Goal: Information Seeking & Learning: Find specific fact

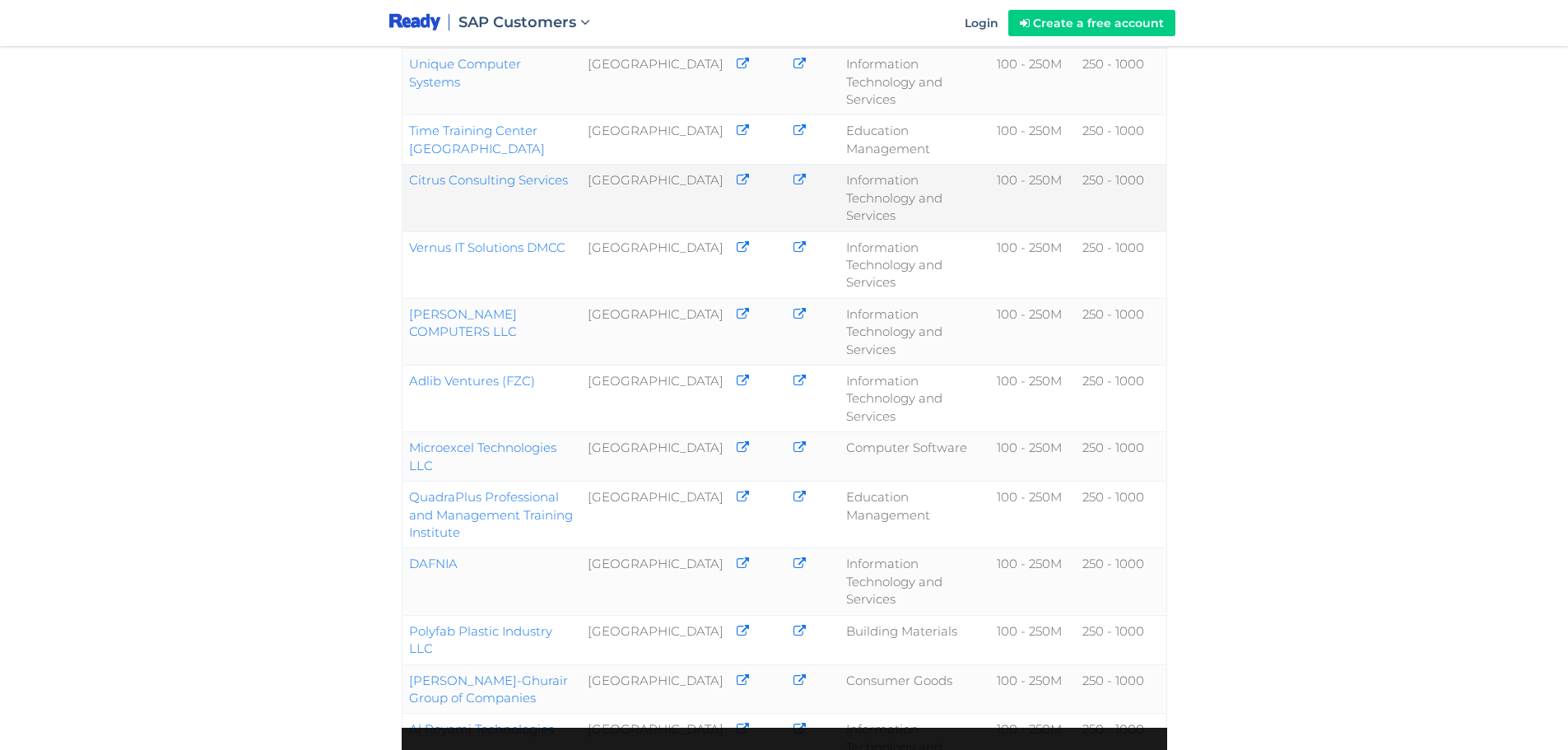
scroll to position [577, 0]
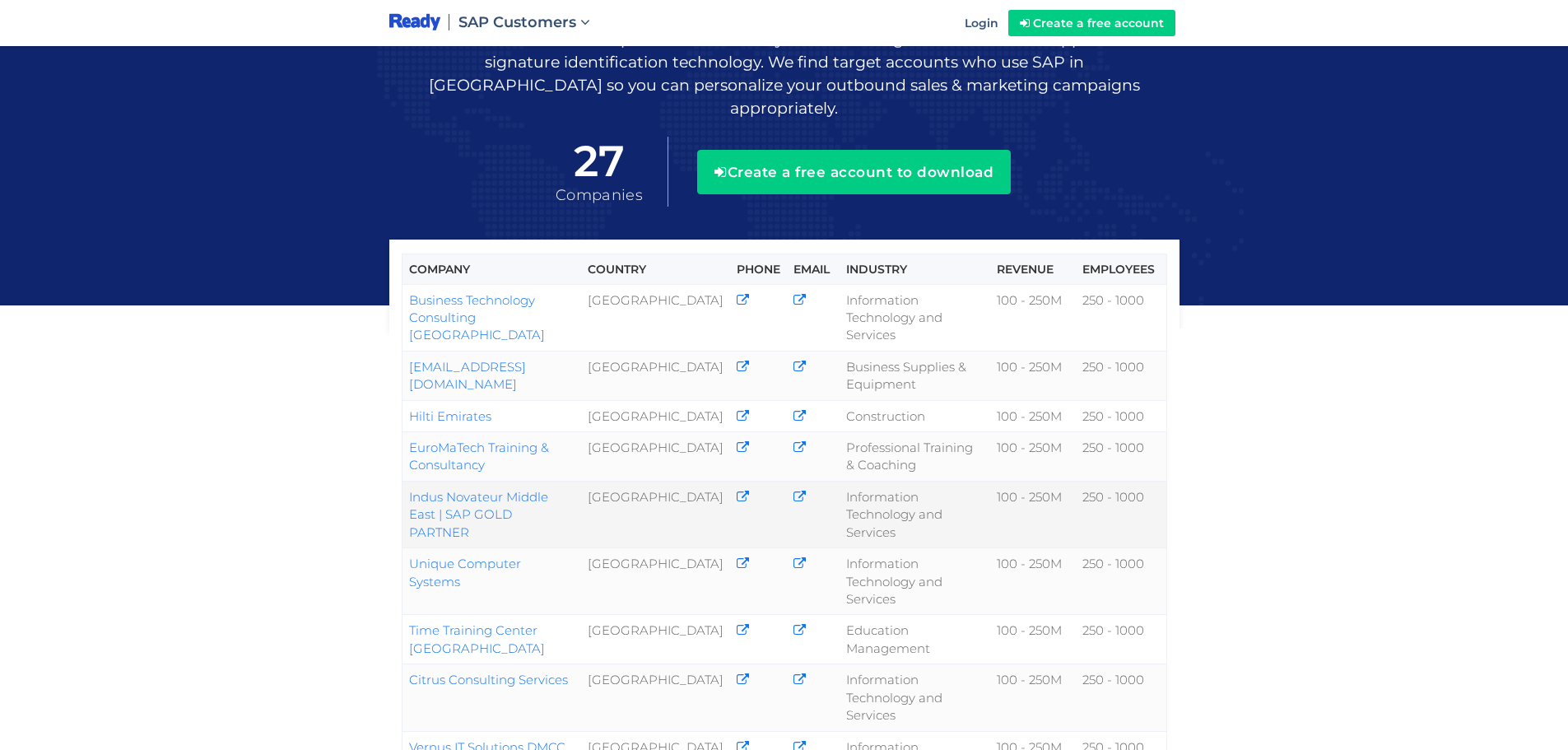
scroll to position [165, 0]
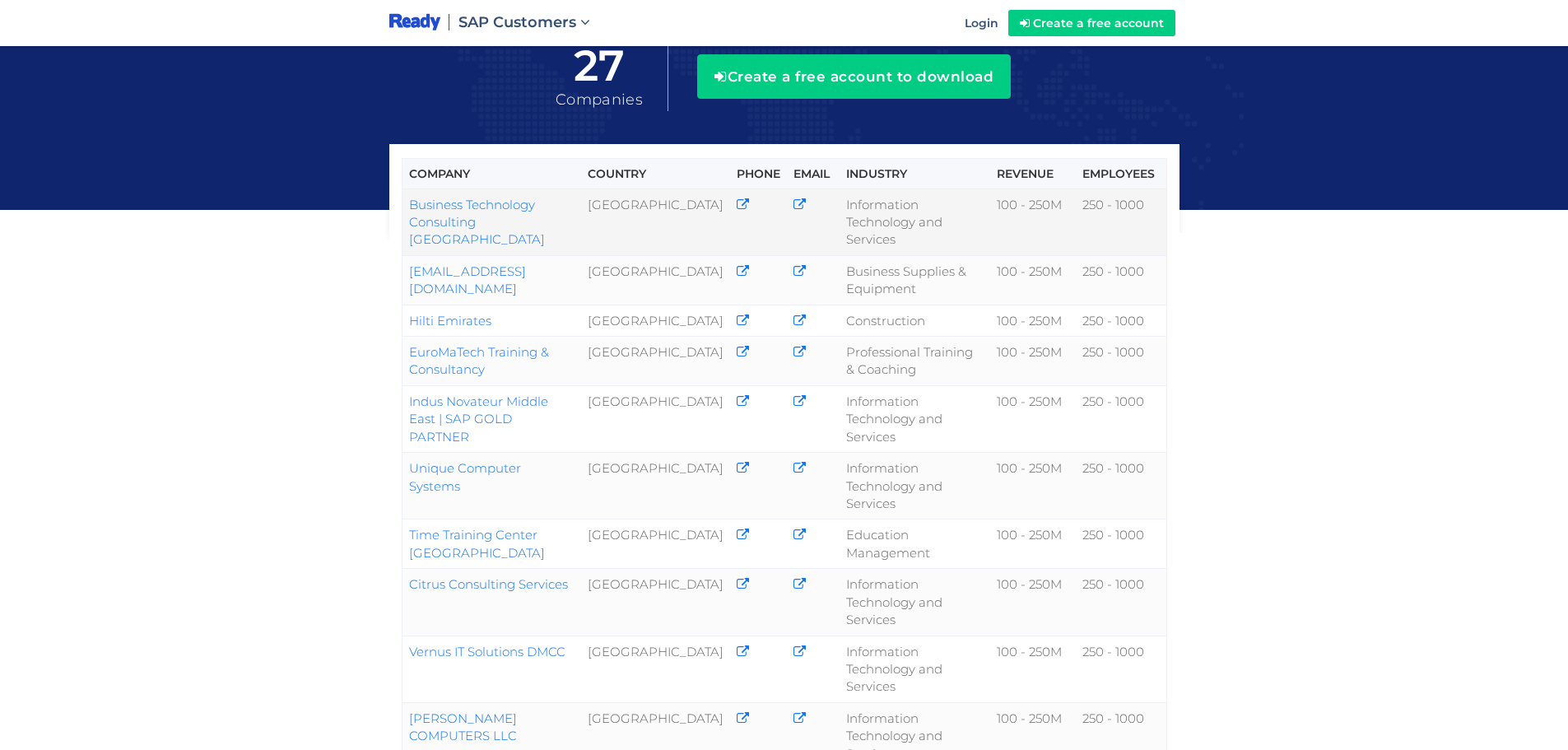
drag, startPoint x: 461, startPoint y: 200, endPoint x: 411, endPoint y: 184, distance: 52.5
click at [411, 189] on td "Business Technology Consulting [GEOGRAPHIC_DATA]" at bounding box center [491, 222] width 179 height 67
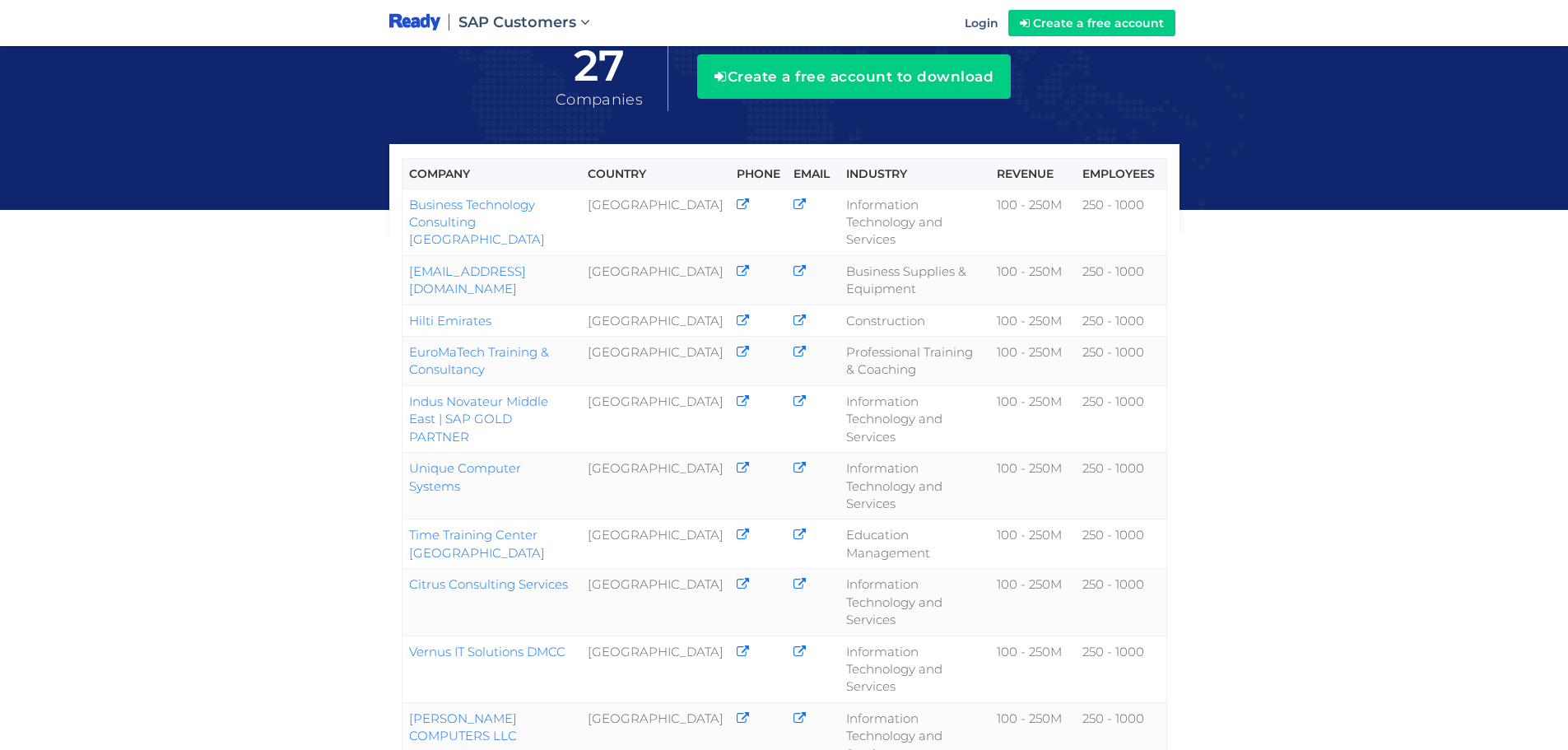
copy link "Business Technology Consulting [GEOGRAPHIC_DATA]"
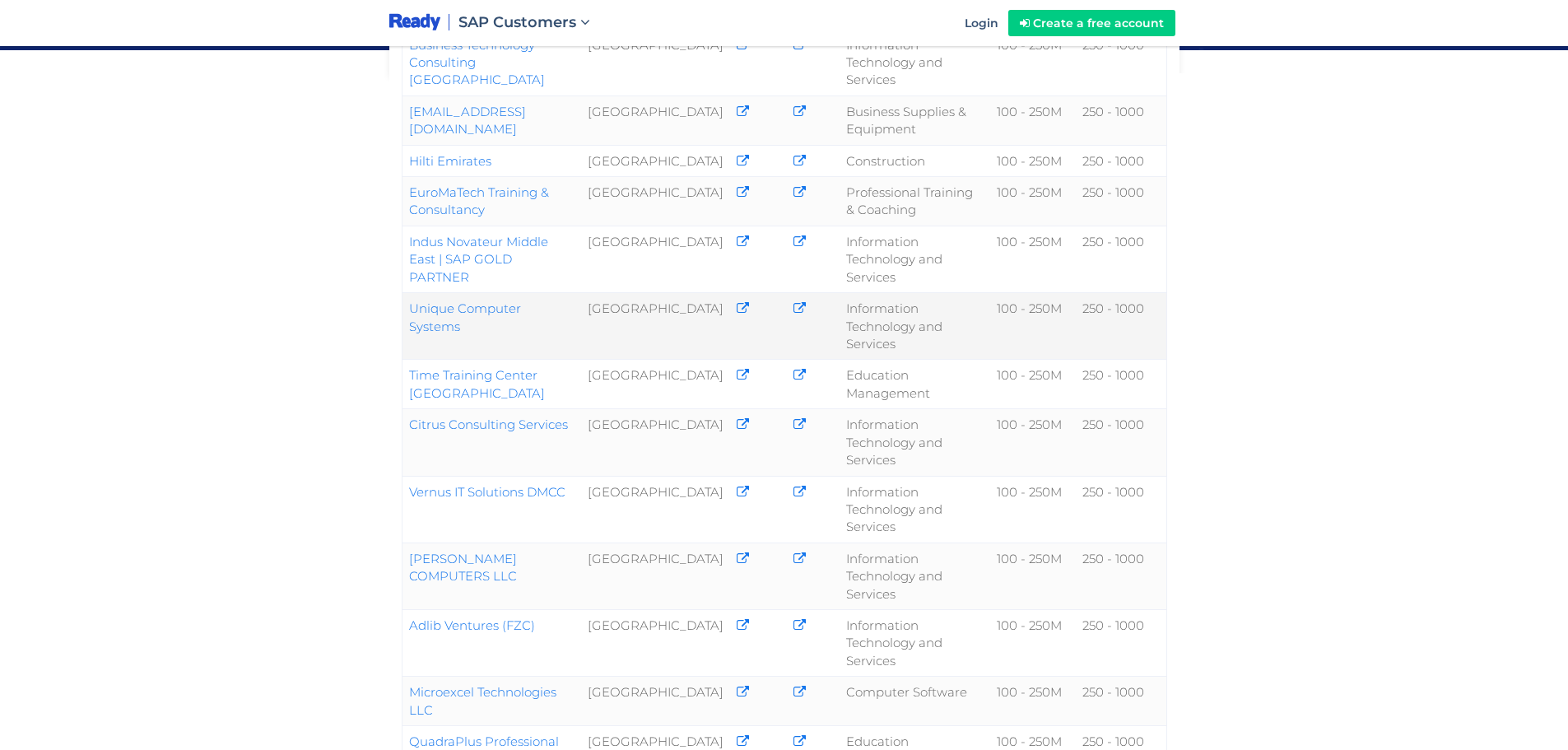
scroll to position [330, 0]
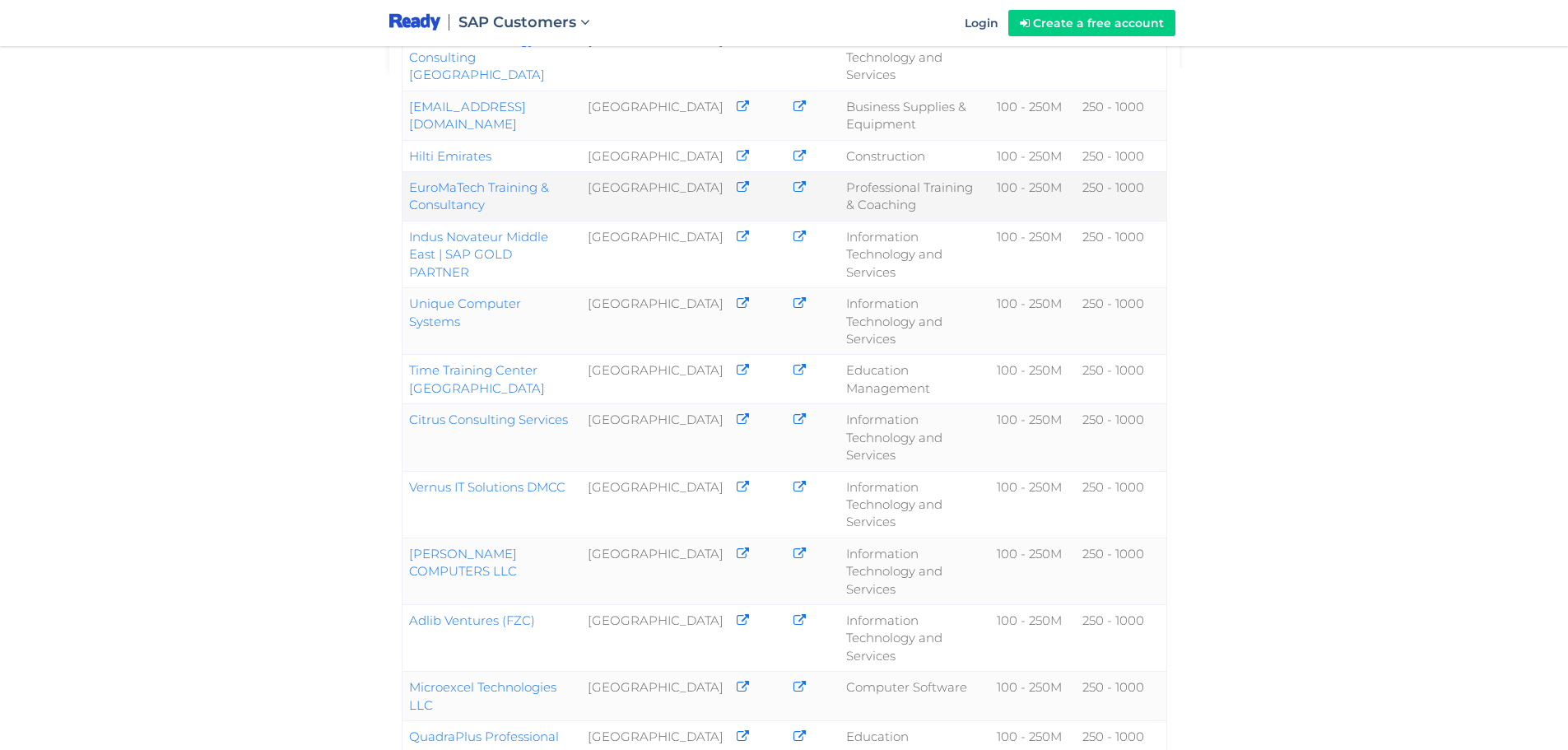
copy link "EuroMaTech Training & Consultancy"
drag, startPoint x: 506, startPoint y: 209, endPoint x: 406, endPoint y: 184, distance: 103.1
click at [406, 184] on td "EuroMaTech Training & Consultancy" at bounding box center [491, 197] width 179 height 50
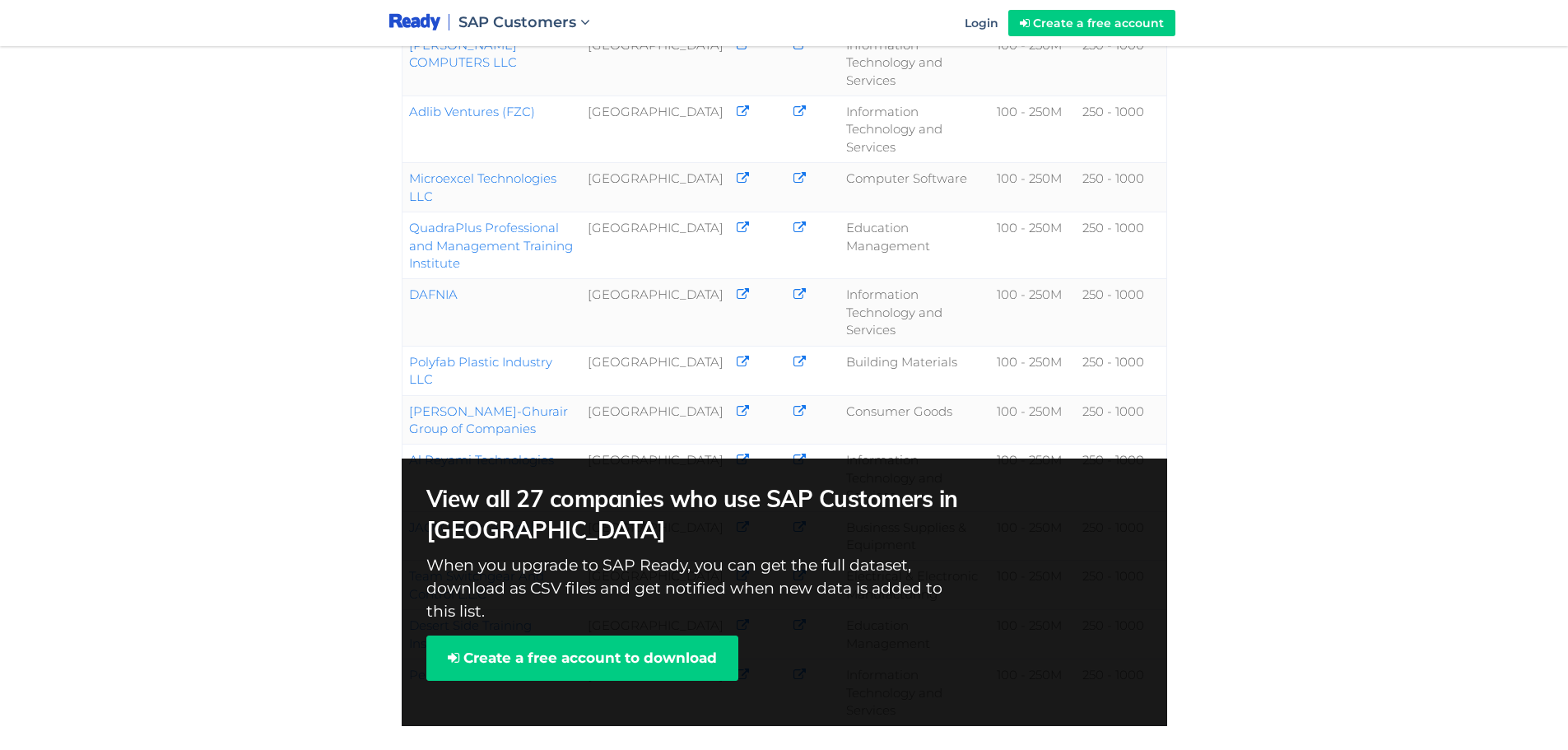
scroll to position [989, 0]
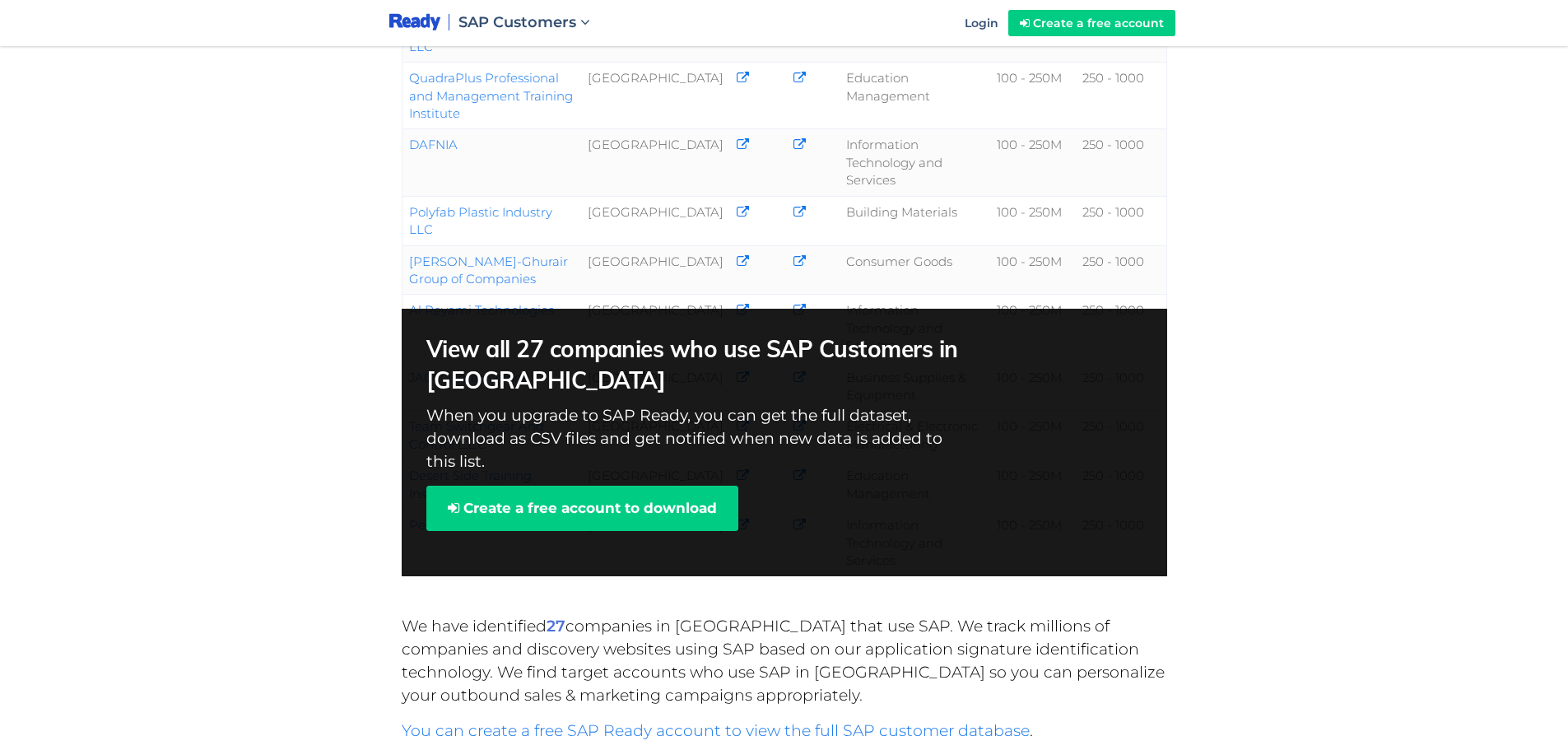
drag, startPoint x: 414, startPoint y: 278, endPoint x: 565, endPoint y: 284, distance: 151.1
click at [565, 295] on td "Al Reyami Technologies" at bounding box center [491, 329] width 179 height 67
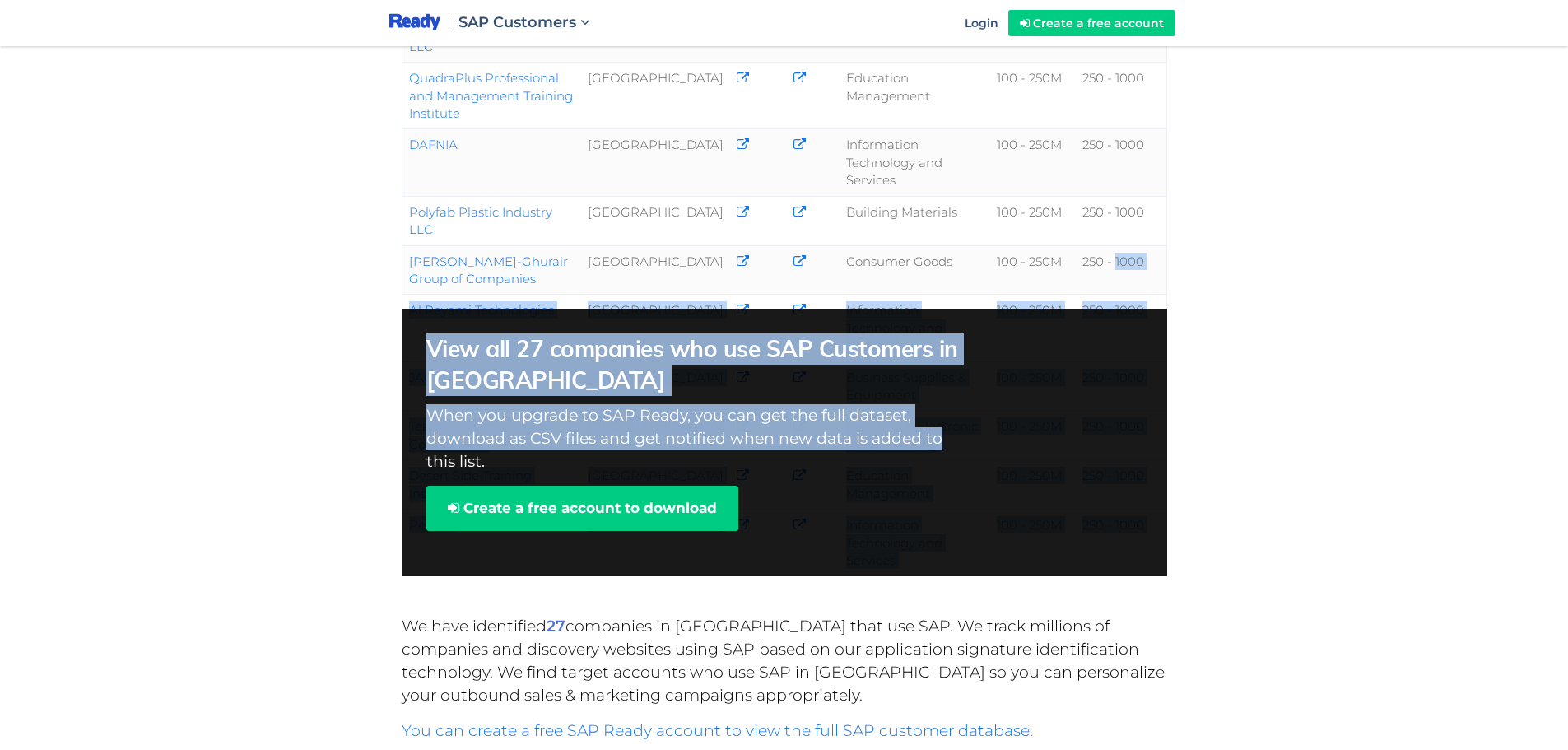
drag, startPoint x: 1116, startPoint y: 270, endPoint x: 1081, endPoint y: 422, distance: 156.0
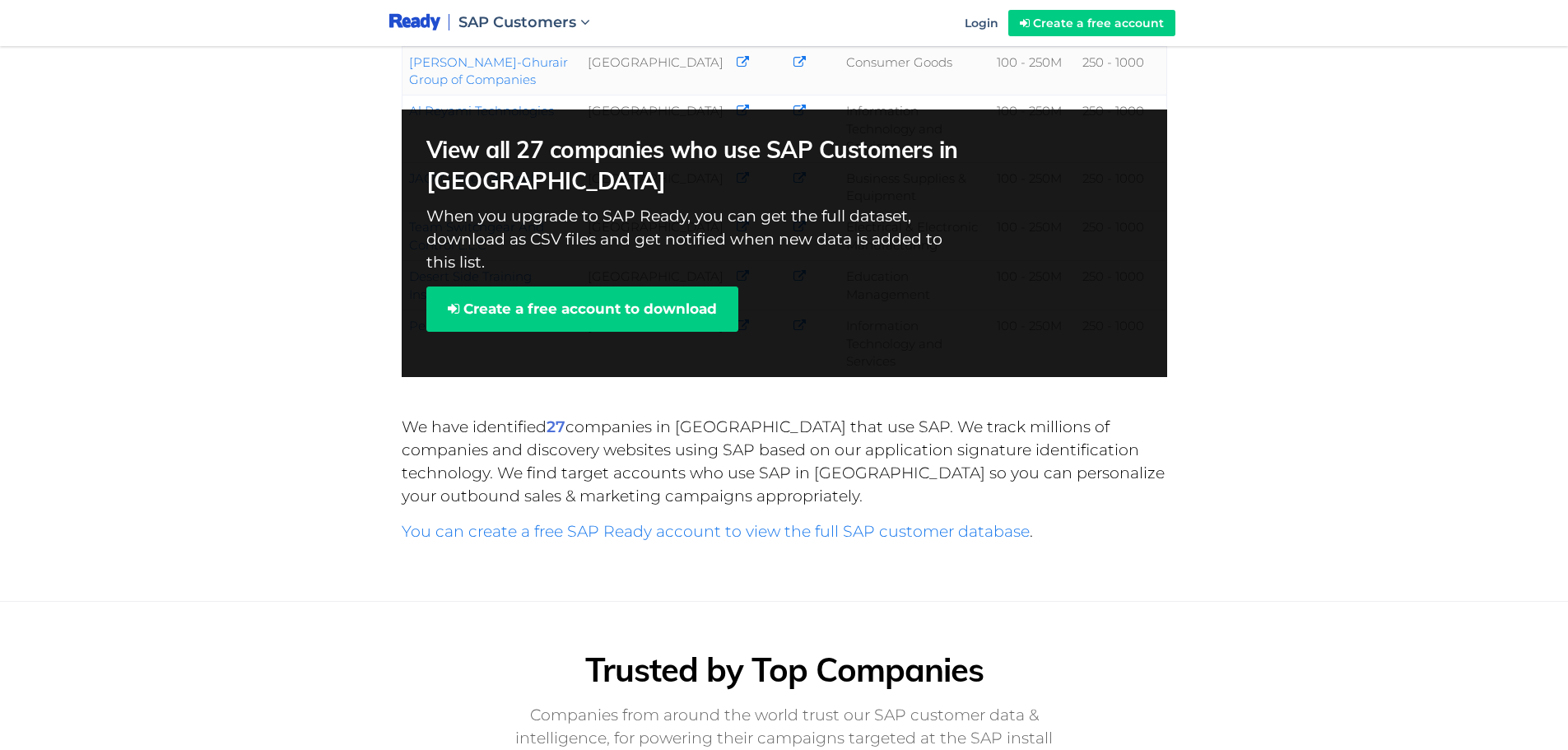
scroll to position [1236, 0]
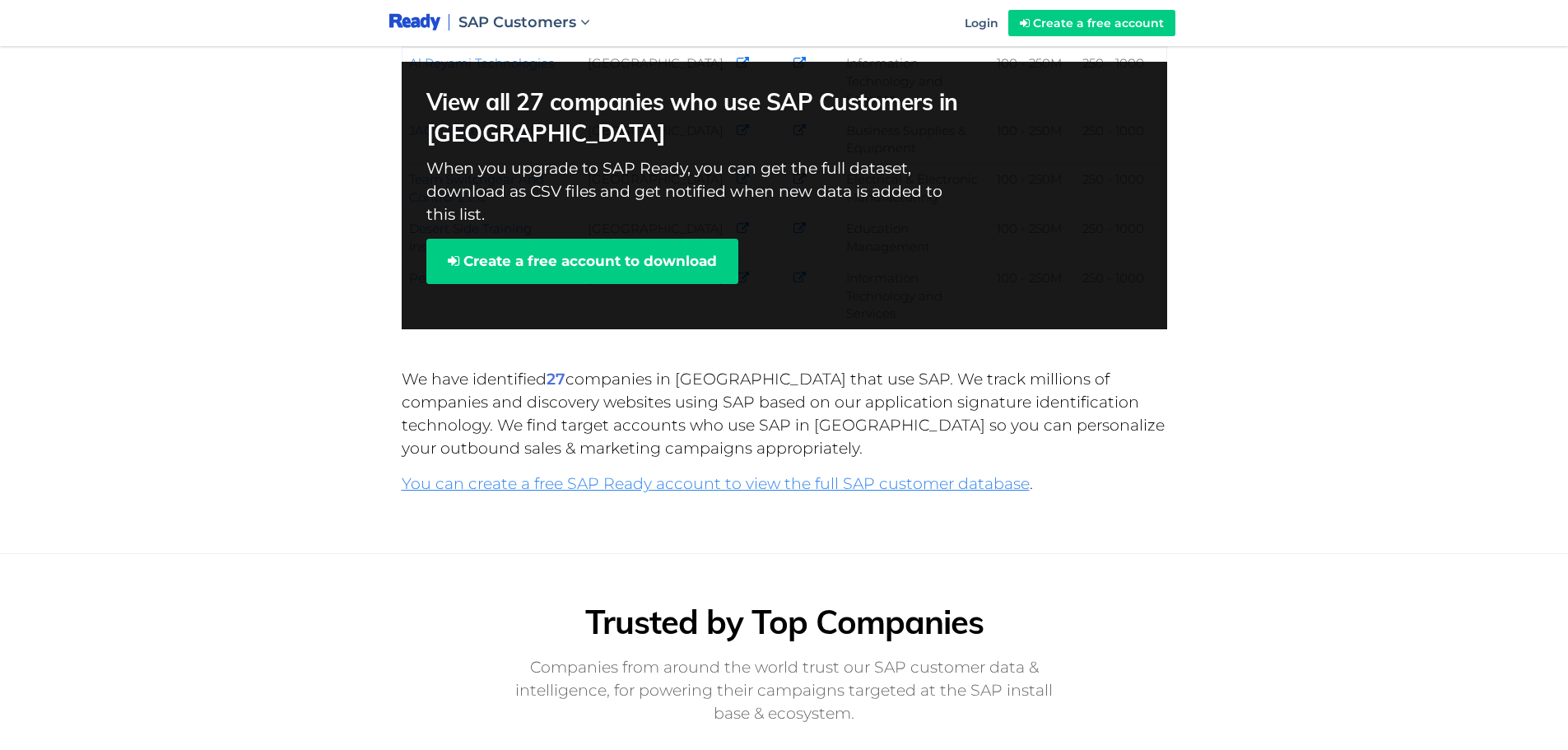
click at [642, 475] on link "You can create a free SAP Ready account to view the full SAP customer database" at bounding box center [715, 484] width 628 height 19
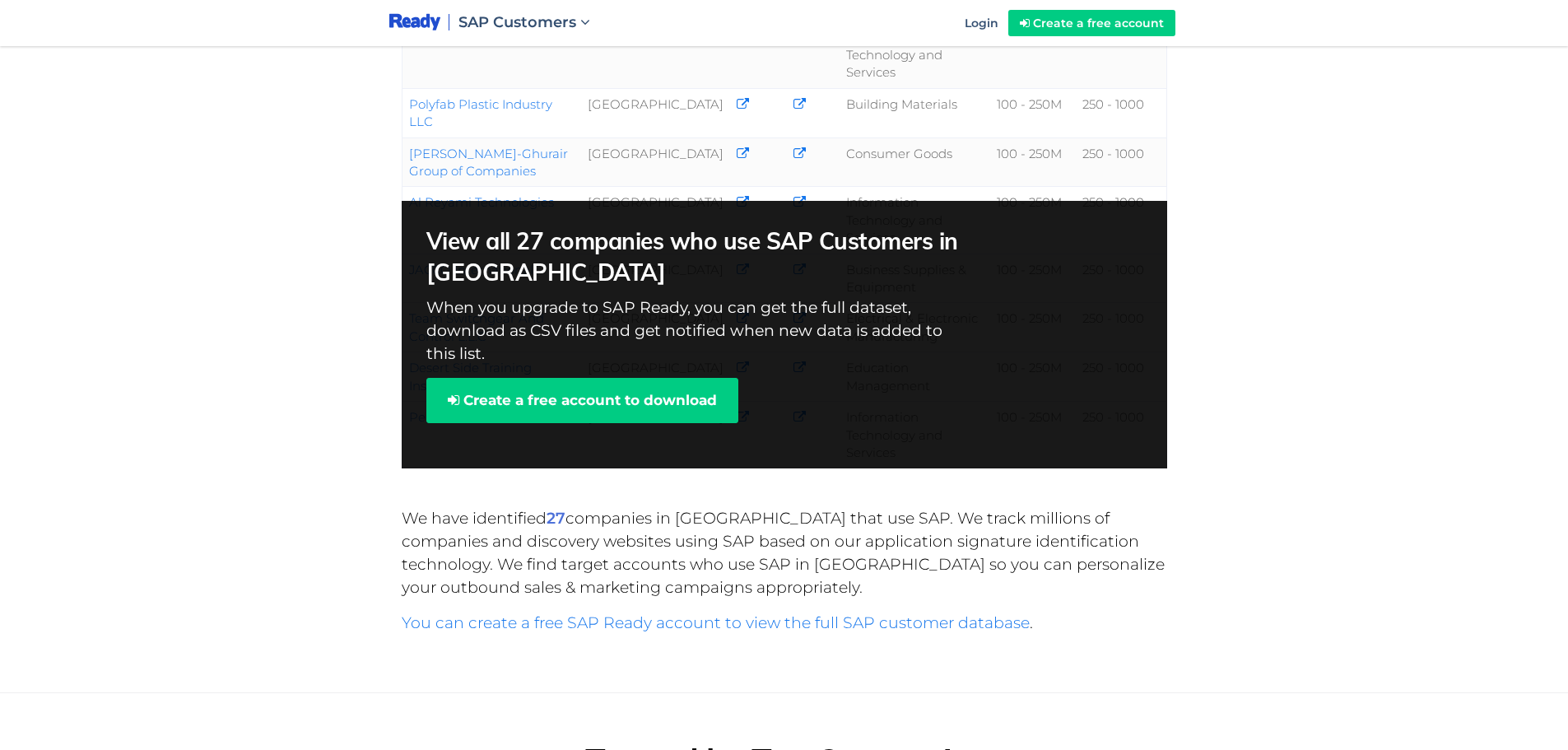
scroll to position [1038, 0]
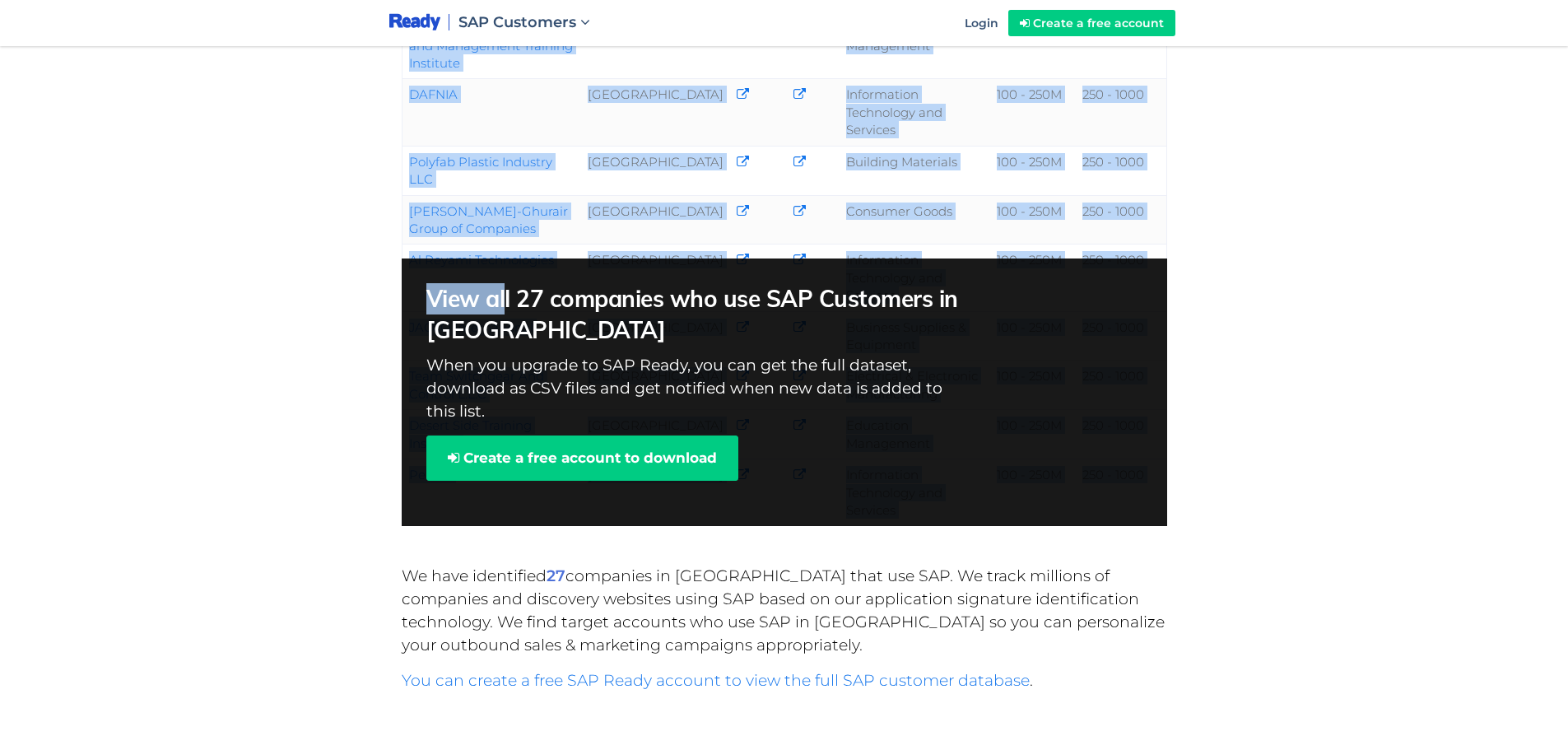
drag, startPoint x: 385, startPoint y: 267, endPoint x: 504, endPoint y: 271, distance: 119.1
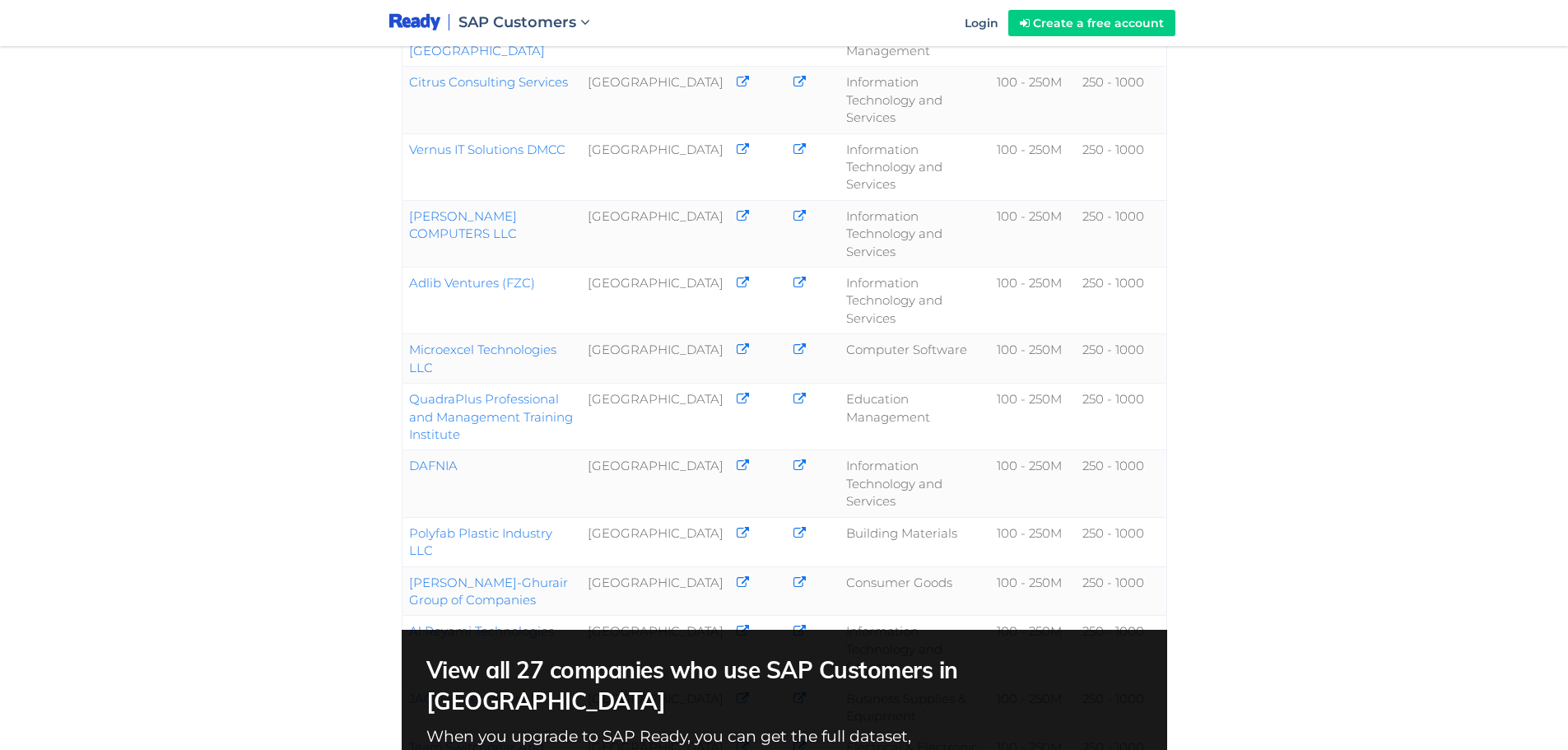
scroll to position [626, 0]
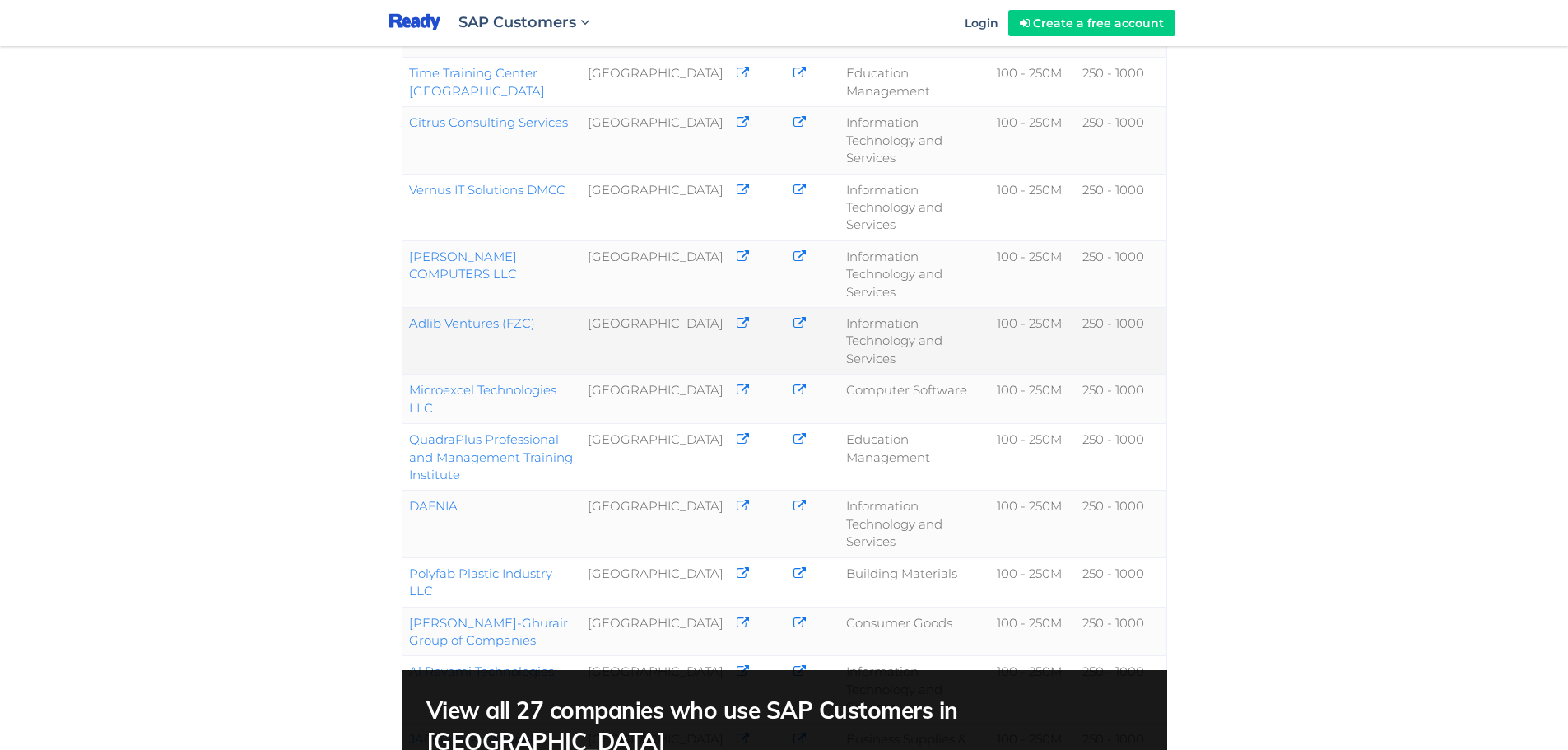
drag, startPoint x: 418, startPoint y: 321, endPoint x: 454, endPoint y: 321, distance: 36.0
click at [454, 321] on div "Company Country Phone Email Industry Revenue Employees Business Technology Cons…" at bounding box center [785, 346] width 815 height 1197
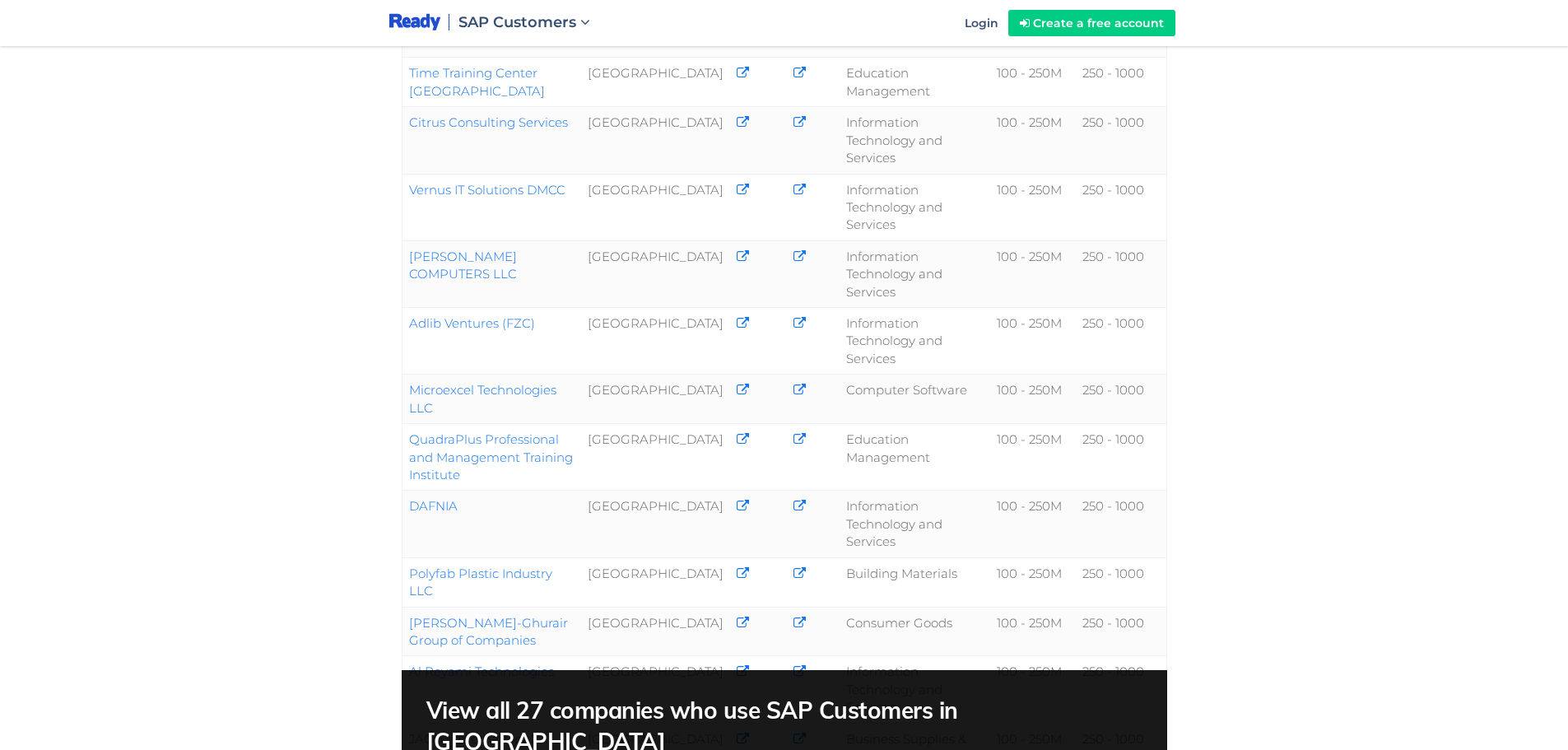
click at [375, 375] on div "Company Country Phone Email Industry Revenue Employees Business Technology Cons…" at bounding box center [784, 188] width 1568 height 1629
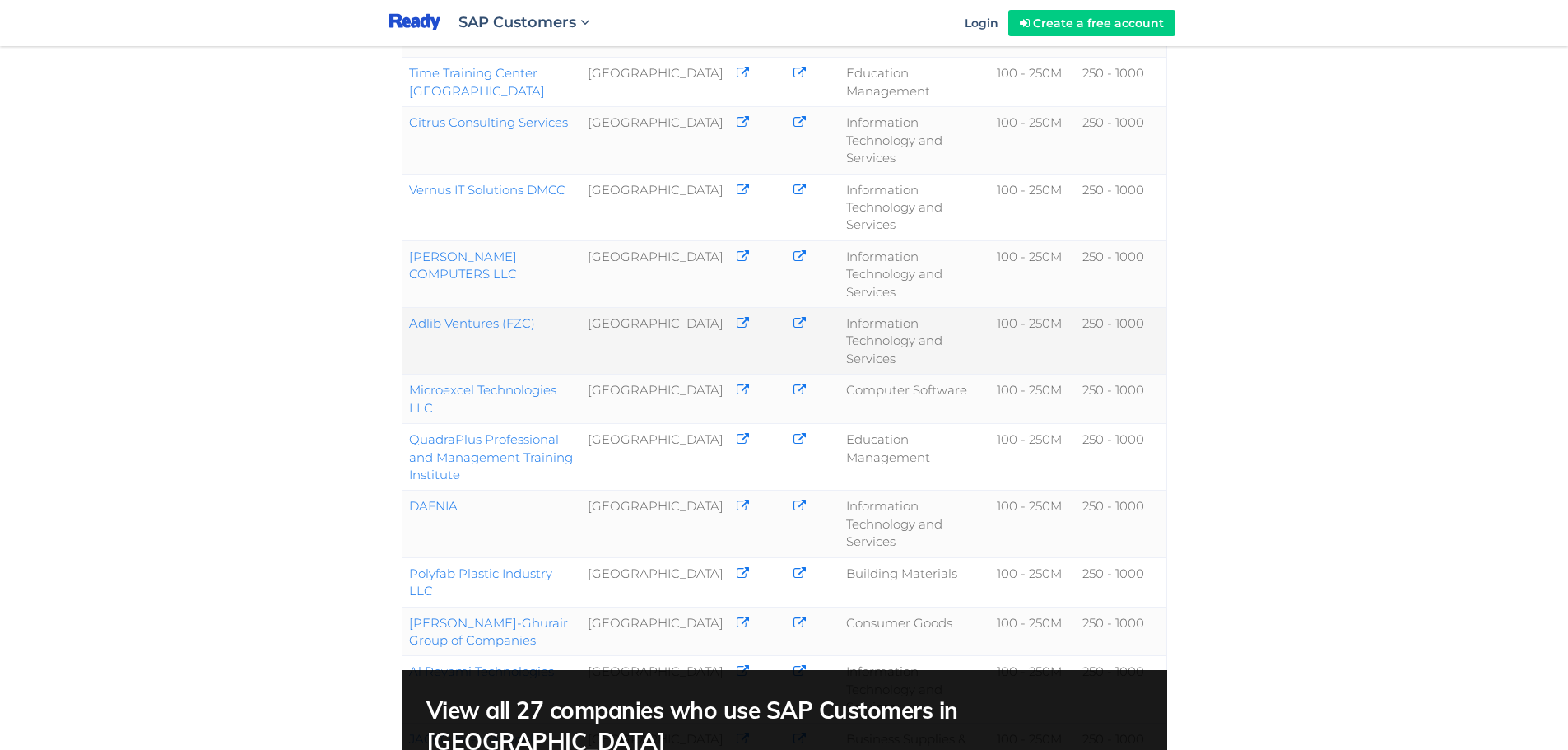
copy link "Adlib Ventures (FZC)"
drag, startPoint x: 546, startPoint y: 321, endPoint x: 406, endPoint y: 319, distance: 140.0
click at [406, 319] on td "Adlib Ventures (FZC)" at bounding box center [491, 342] width 179 height 67
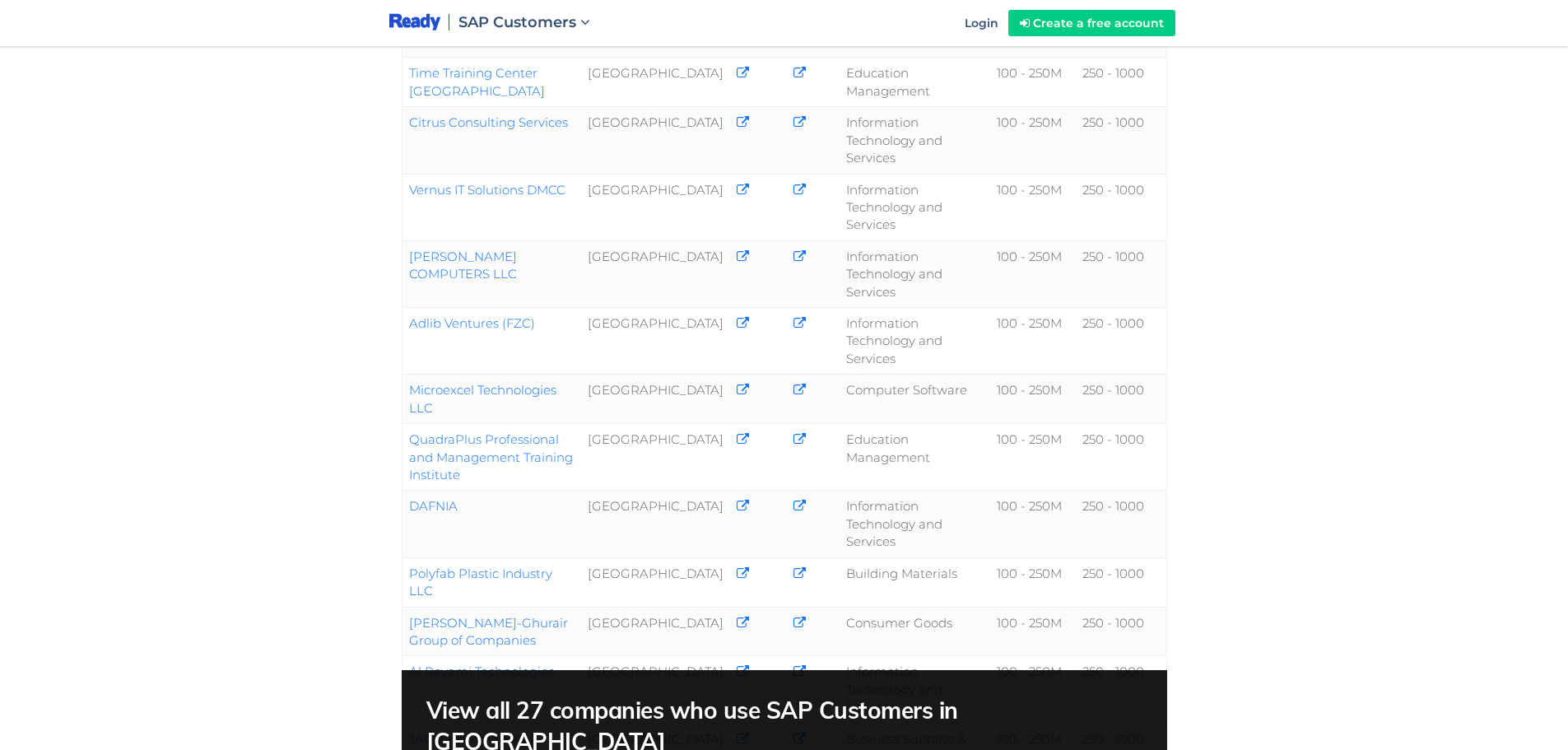
copy link "Adlib Ventures (FZC)"
